Goal: Check status: Check status

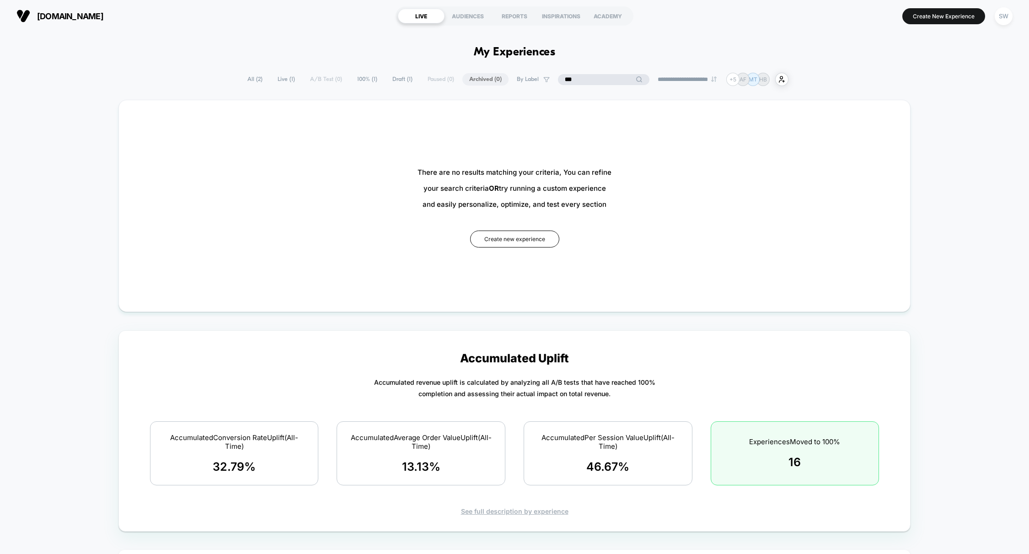
click at [587, 81] on input "***" at bounding box center [603, 79] width 91 height 11
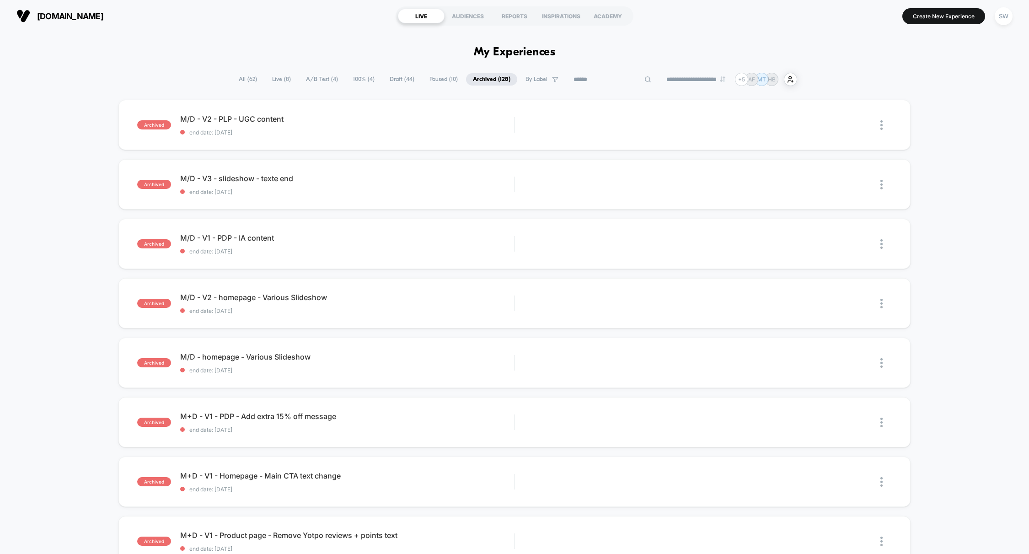
click at [353, 80] on span "100% ( 4 )" at bounding box center [363, 79] width 35 height 12
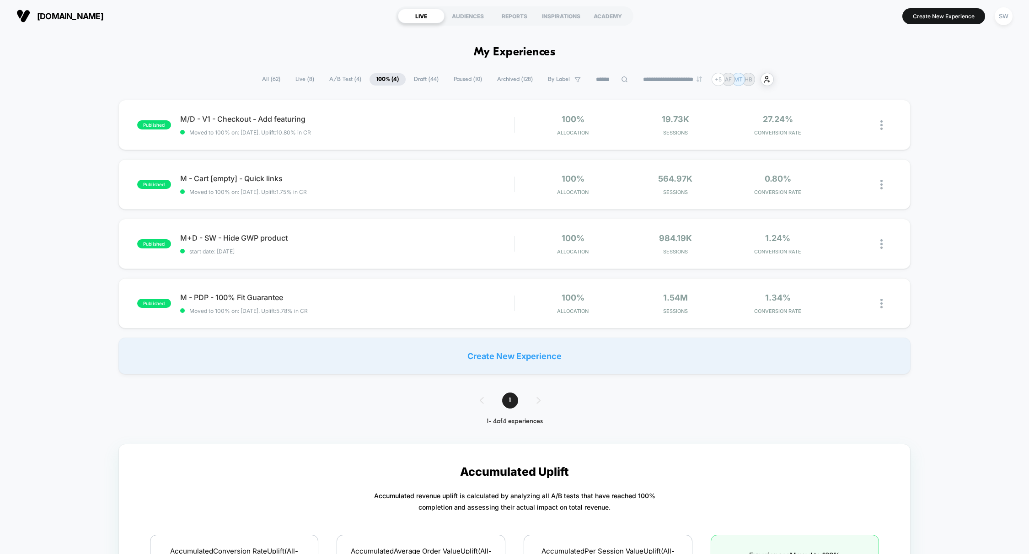
click at [341, 78] on span "A/B Test ( 4 )" at bounding box center [345, 79] width 46 height 12
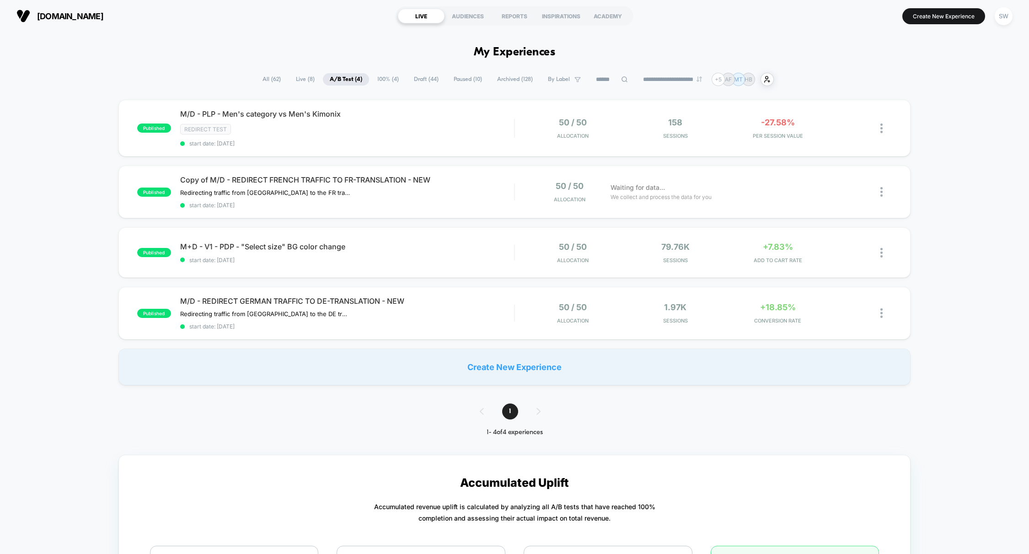
click at [376, 80] on span "100% ( 4 )" at bounding box center [388, 79] width 35 height 12
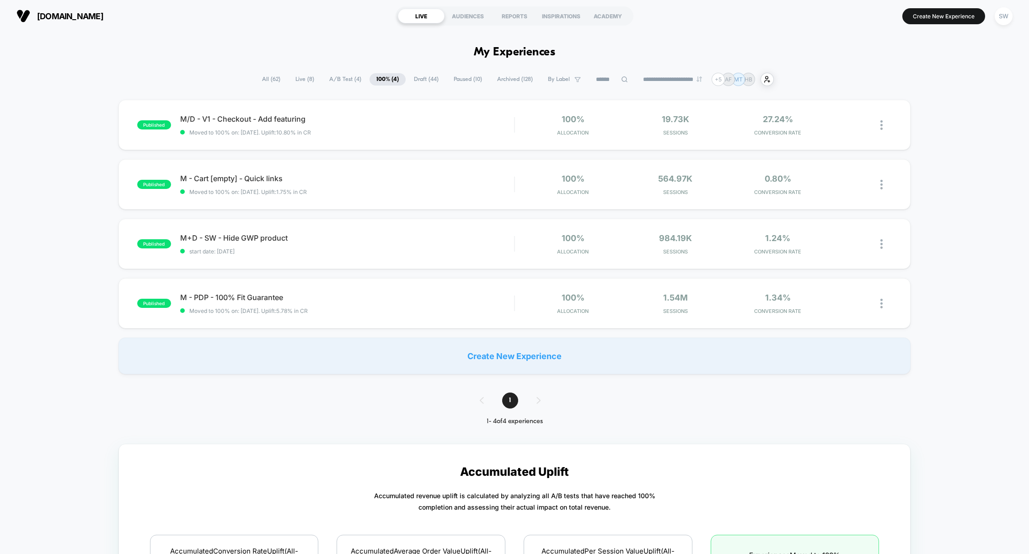
click at [337, 80] on span "A/B Test ( 4 )" at bounding box center [345, 79] width 46 height 12
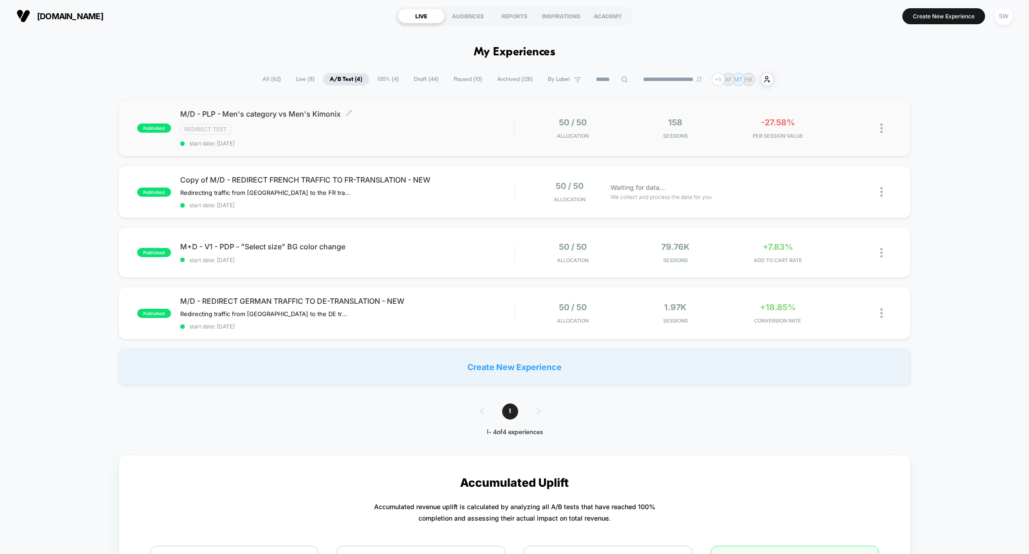
click at [483, 141] on span "start date: [DATE]" at bounding box center [347, 143] width 334 height 7
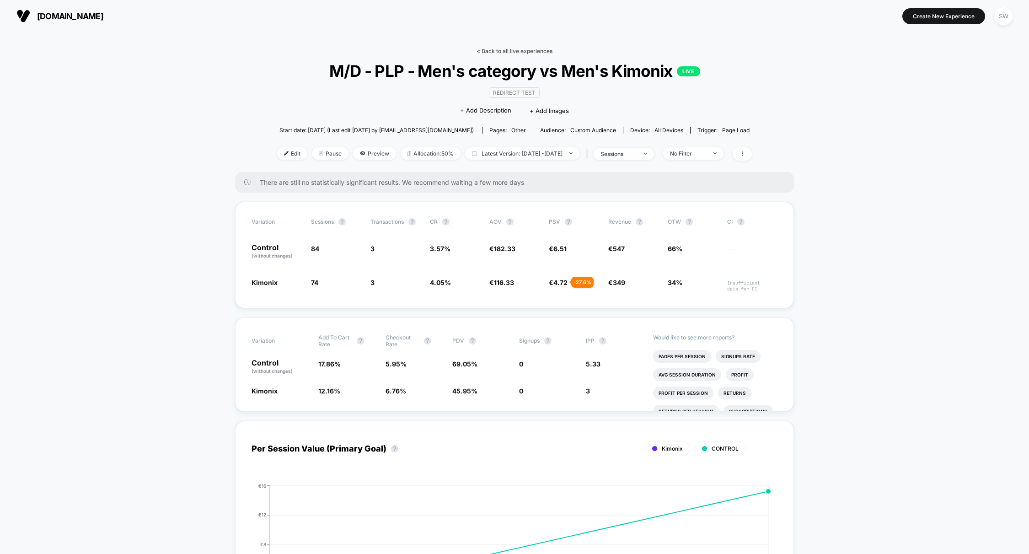
click at [504, 50] on link "< Back to all live experiences" at bounding box center [515, 51] width 76 height 7
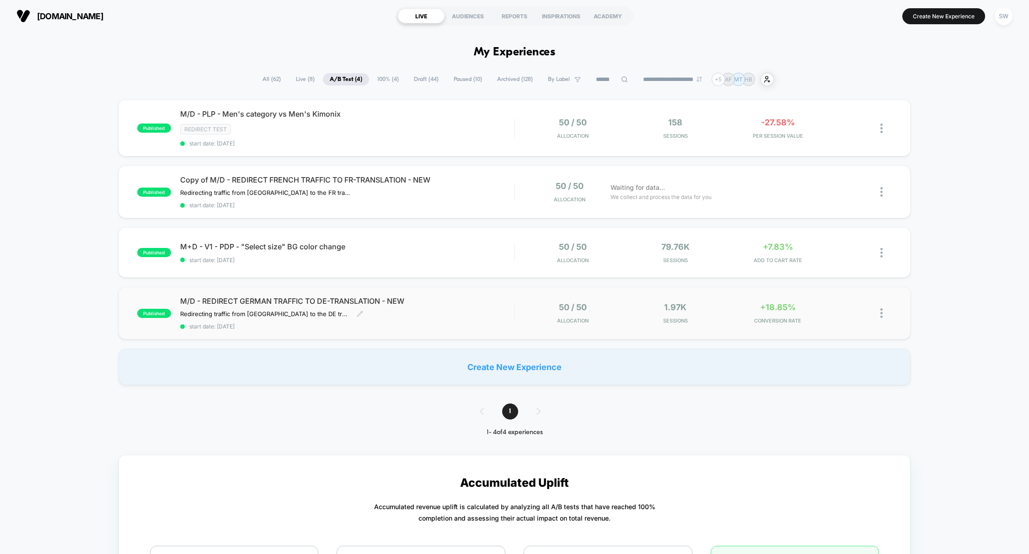
click at [484, 308] on div "M/D - REDIRECT GERMAN TRAFFIC TO DE-TRANSLATION - NEW Redirecting traffic from …" at bounding box center [347, 312] width 334 height 33
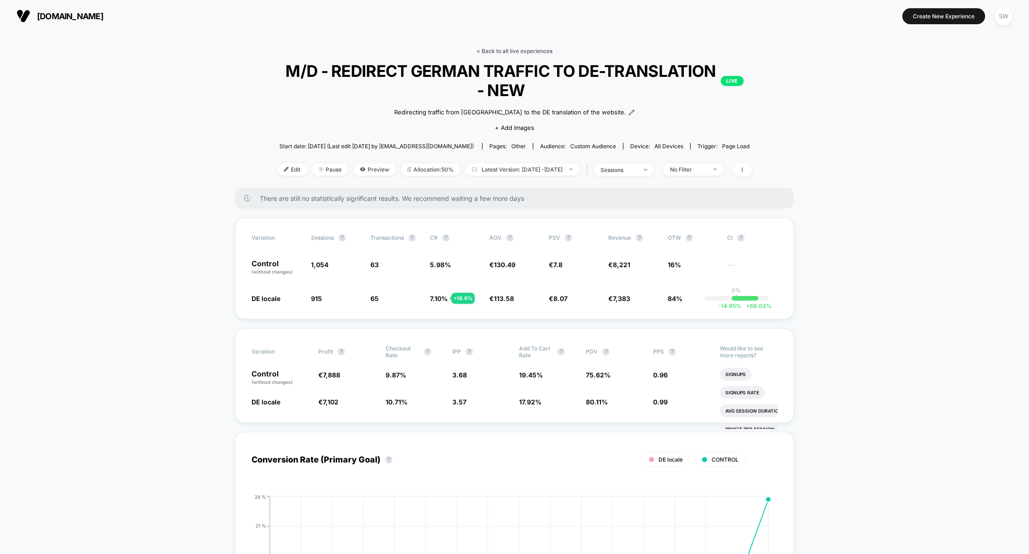
click at [489, 52] on link "< Back to all live experiences" at bounding box center [515, 51] width 76 height 7
